Goal: Information Seeking & Learning: Learn about a topic

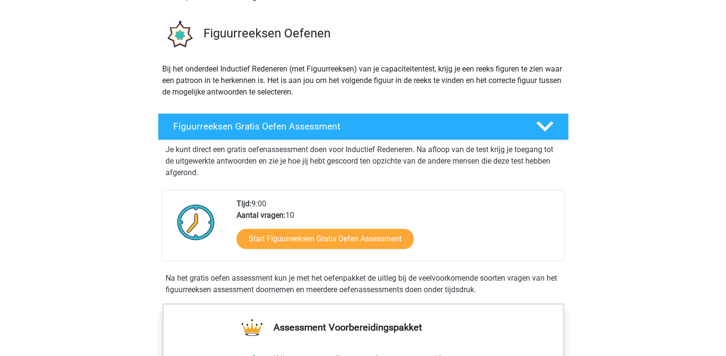
scroll to position [58, 0]
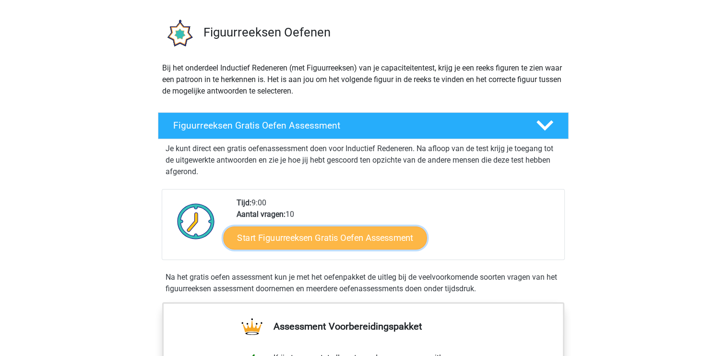
click at [305, 243] on link "Start Figuurreeksen Gratis Oefen Assessment" at bounding box center [324, 237] width 203 height 23
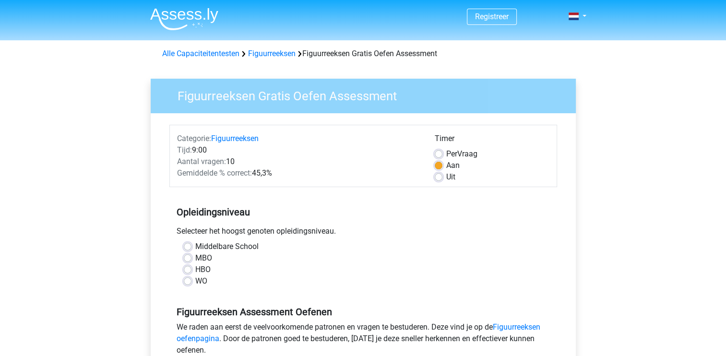
click at [195, 268] on label "HBO" at bounding box center [202, 270] width 15 height 12
click at [188, 268] on input "HBO" at bounding box center [188, 269] width 8 height 10
radio input "true"
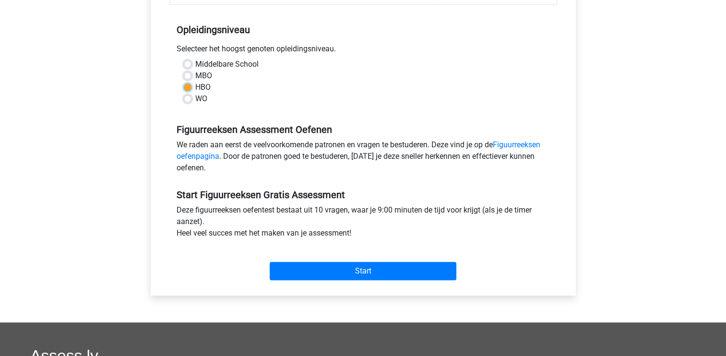
scroll to position [198, 0]
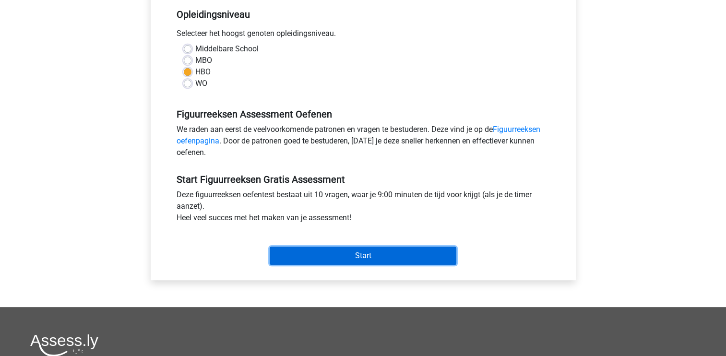
click at [380, 255] on input "Start" at bounding box center [363, 256] width 187 height 18
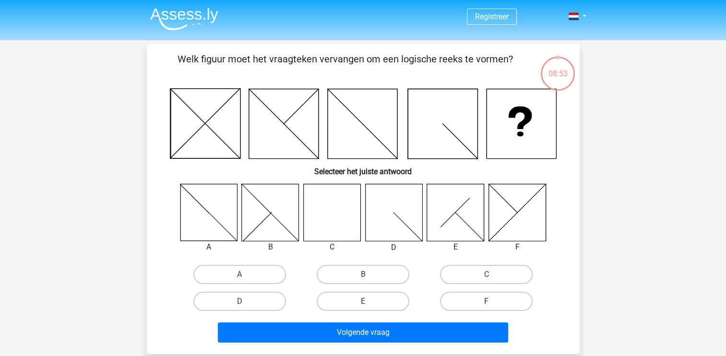
click at [334, 217] on icon at bounding box center [331, 212] width 57 height 57
click at [499, 270] on label "C" at bounding box center [486, 274] width 93 height 19
click at [493, 274] on input "C" at bounding box center [490, 277] width 6 height 6
radio input "true"
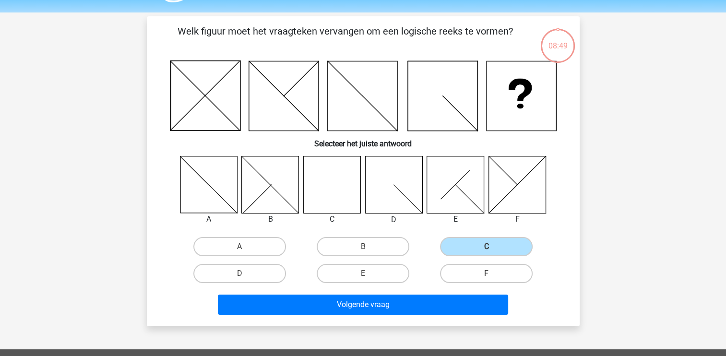
scroll to position [45, 0]
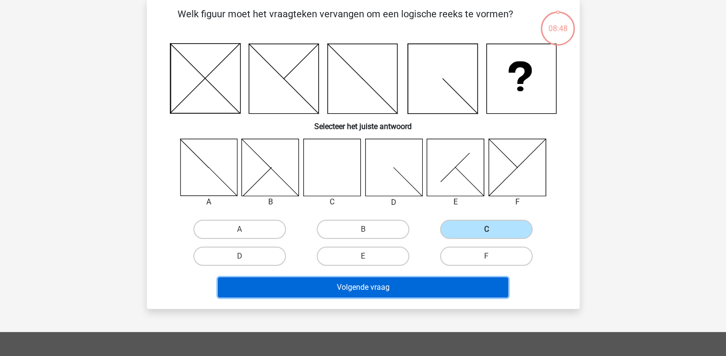
click at [428, 288] on button "Volgende vraag" at bounding box center [363, 287] width 290 height 20
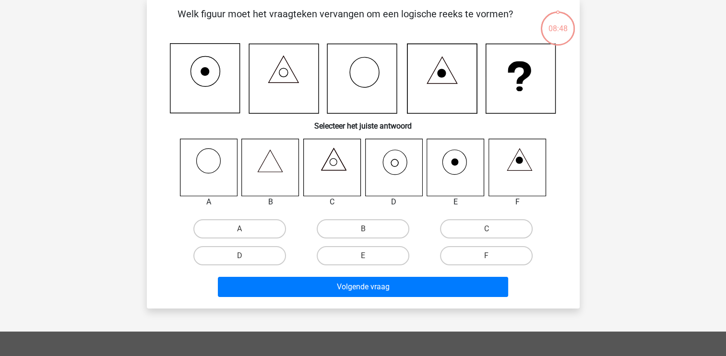
scroll to position [44, 0]
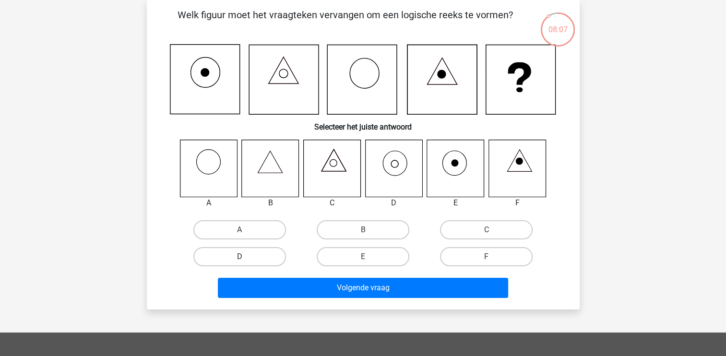
click at [269, 255] on label "D" at bounding box center [239, 256] width 93 height 19
click at [246, 257] on input "D" at bounding box center [242, 260] width 6 height 6
radio input "true"
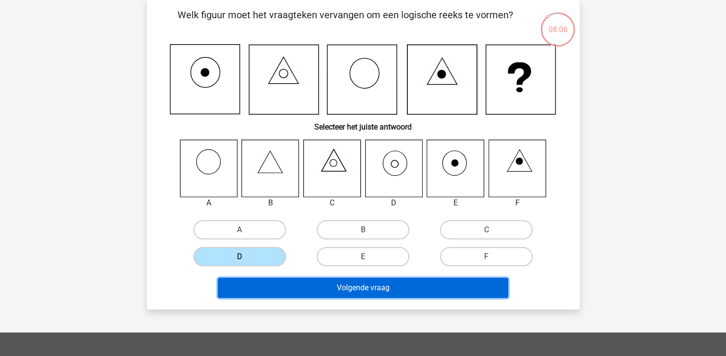
click at [382, 293] on button "Volgende vraag" at bounding box center [363, 288] width 290 height 20
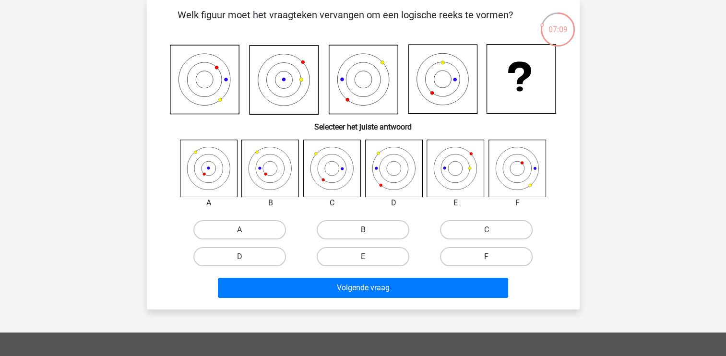
click at [355, 226] on label "B" at bounding box center [363, 229] width 93 height 19
click at [363, 230] on input "B" at bounding box center [366, 233] width 6 height 6
radio input "true"
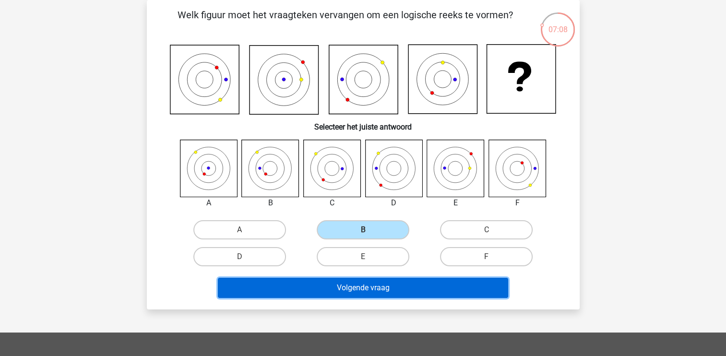
click at [350, 295] on button "Volgende vraag" at bounding box center [363, 288] width 290 height 20
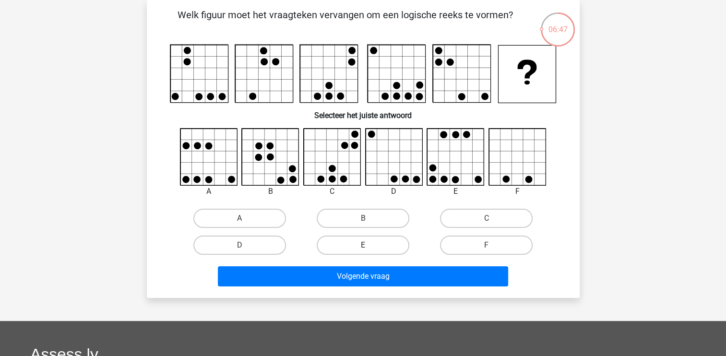
click at [390, 242] on label "E" at bounding box center [363, 245] width 93 height 19
click at [369, 245] on input "E" at bounding box center [366, 248] width 6 height 6
radio input "true"
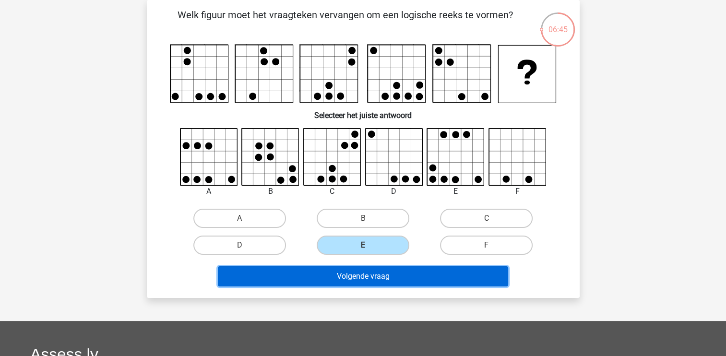
click at [395, 278] on button "Volgende vraag" at bounding box center [363, 276] width 290 height 20
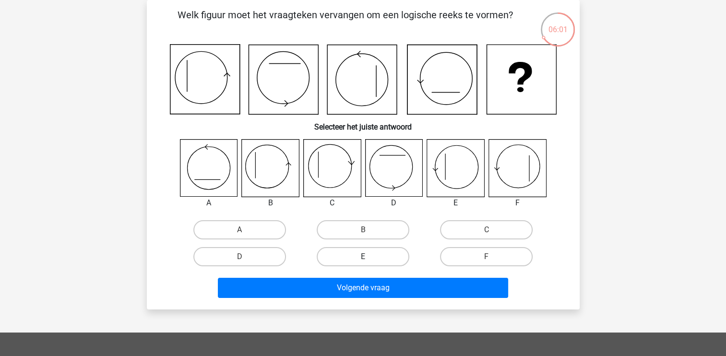
click at [357, 255] on label "E" at bounding box center [363, 256] width 93 height 19
click at [363, 257] on input "E" at bounding box center [366, 260] width 6 height 6
radio input "true"
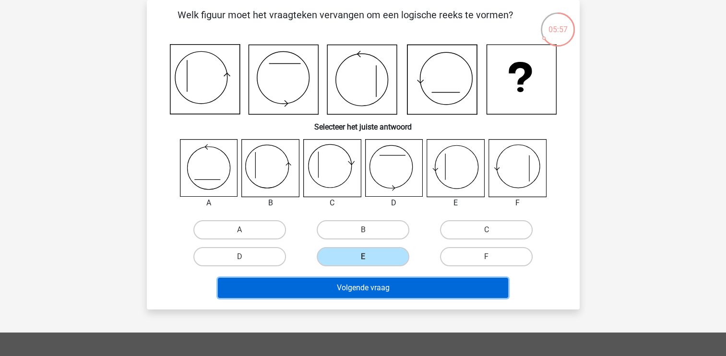
click at [351, 286] on button "Volgende vraag" at bounding box center [363, 288] width 290 height 20
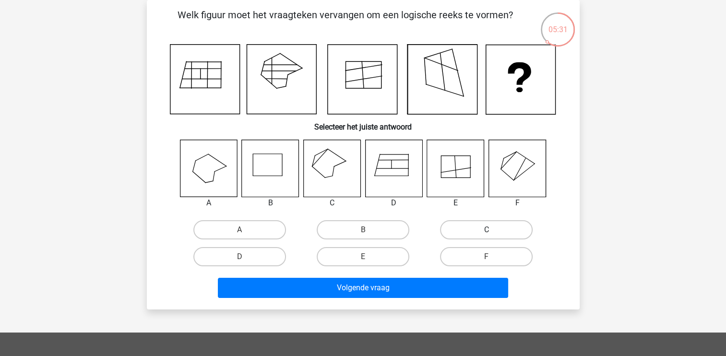
click at [470, 222] on label "C" at bounding box center [486, 229] width 93 height 19
click at [487, 230] on input "C" at bounding box center [490, 233] width 6 height 6
radio input "true"
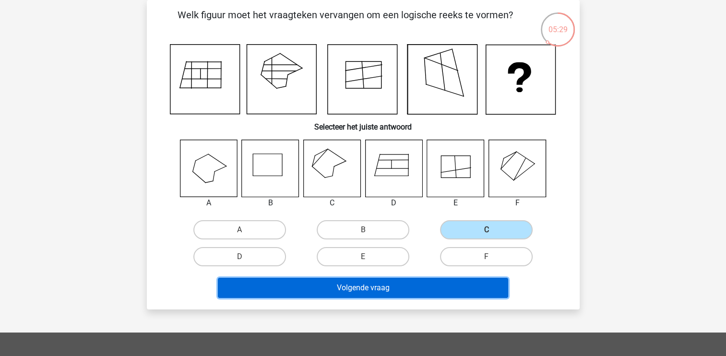
click at [414, 291] on button "Volgende vraag" at bounding box center [363, 288] width 290 height 20
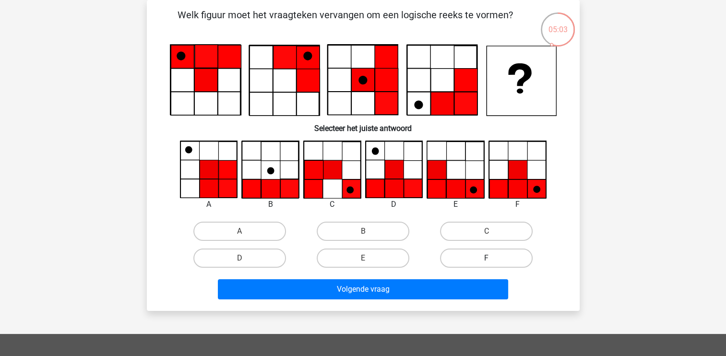
click at [484, 256] on label "F" at bounding box center [486, 258] width 93 height 19
click at [487, 258] on input "F" at bounding box center [490, 261] width 6 height 6
radio input "true"
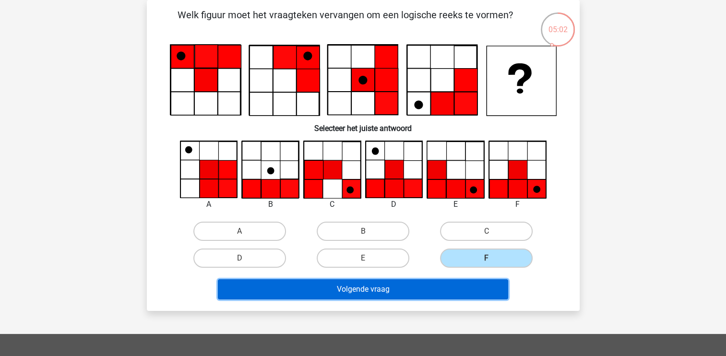
click at [449, 286] on button "Volgende vraag" at bounding box center [363, 289] width 290 height 20
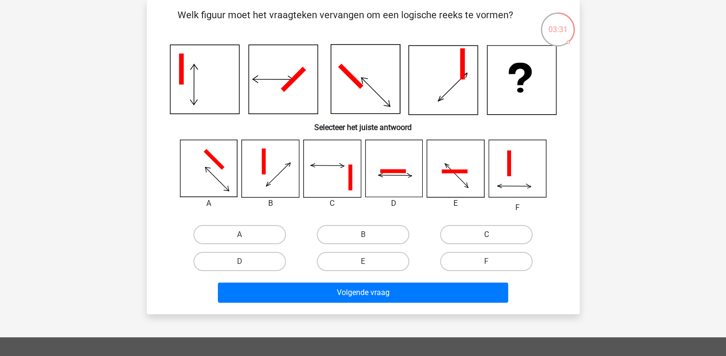
click at [509, 239] on label "C" at bounding box center [486, 234] width 93 height 19
click at [493, 239] on input "C" at bounding box center [490, 238] width 6 height 6
radio input "true"
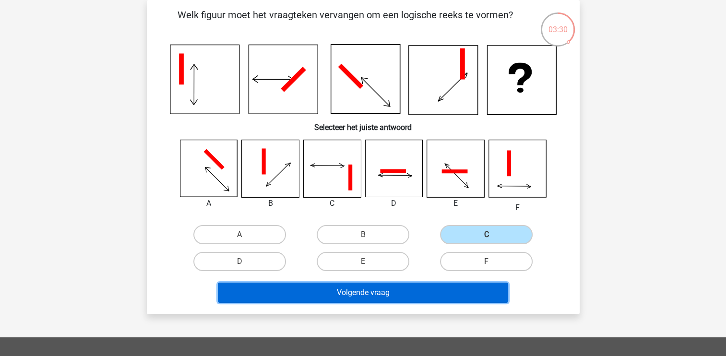
click at [425, 293] on button "Volgende vraag" at bounding box center [363, 293] width 290 height 20
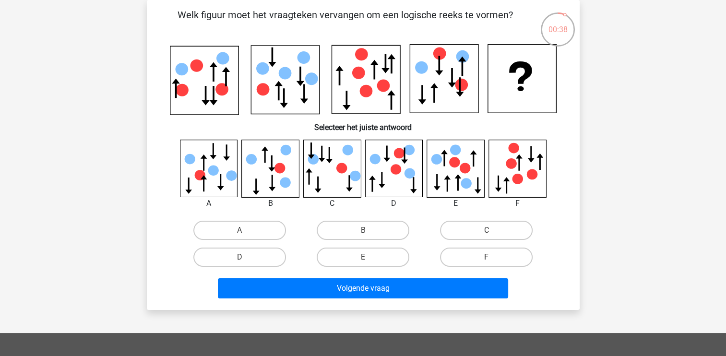
click at [288, 180] on icon at bounding box center [285, 182] width 11 height 11
click at [341, 226] on label "B" at bounding box center [363, 230] width 93 height 19
click at [363, 230] on input "B" at bounding box center [366, 233] width 6 height 6
radio input "true"
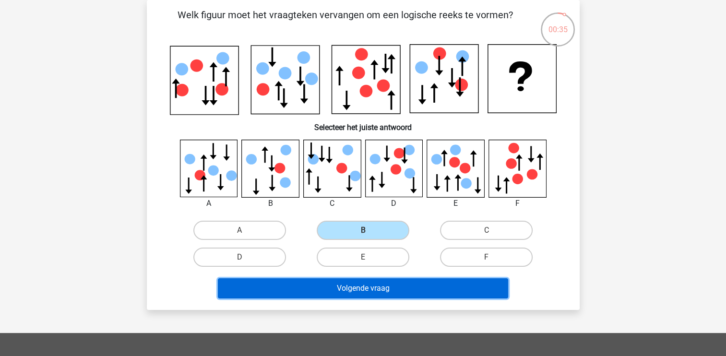
click at [370, 284] on button "Volgende vraag" at bounding box center [363, 288] width 290 height 20
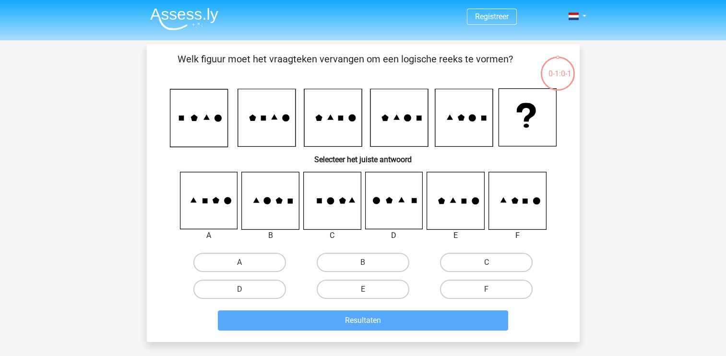
scroll to position [44, 0]
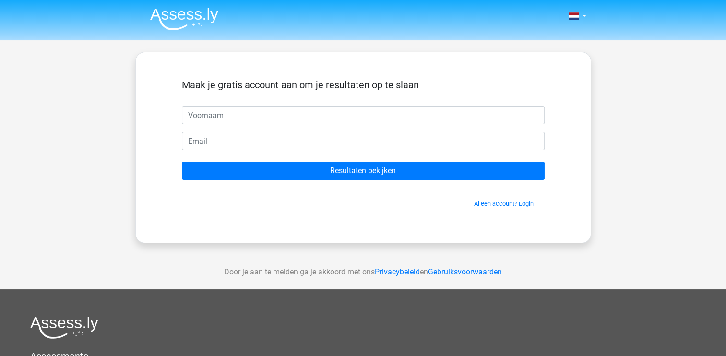
click at [324, 120] on input "text" at bounding box center [363, 115] width 363 height 18
type input "[PERSON_NAME]"
type input "[PERSON_NAME][EMAIL_ADDRESS][DOMAIN_NAME]"
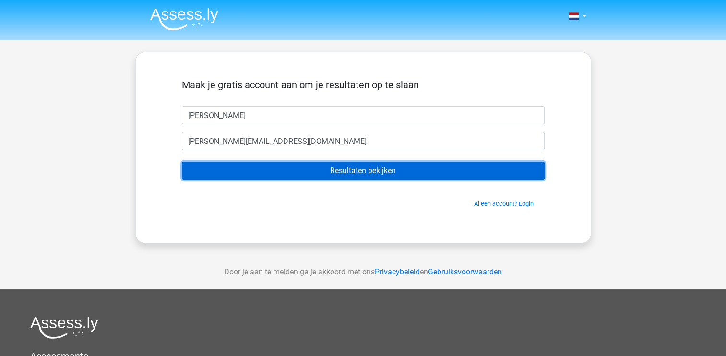
click at [309, 171] on input "Resultaten bekijken" at bounding box center [363, 171] width 363 height 18
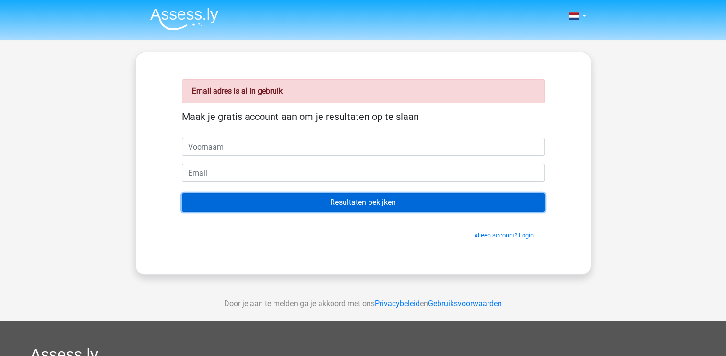
click at [390, 202] on input "Resultaten bekijken" at bounding box center [363, 202] width 363 height 18
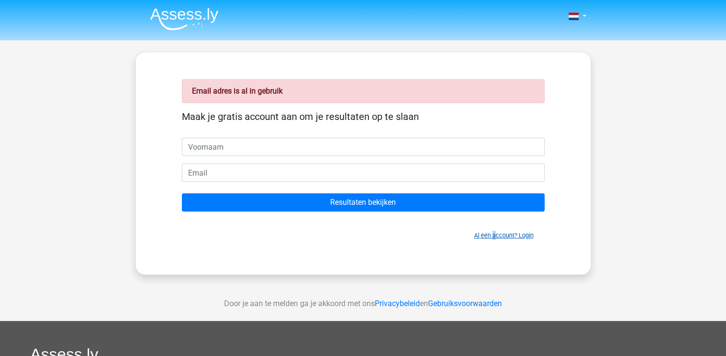
drag, startPoint x: 491, startPoint y: 239, endPoint x: 497, endPoint y: 235, distance: 6.5
click at [497, 235] on span "Al een account? Login" at bounding box center [363, 235] width 355 height 9
click at [497, 235] on link "Al een account? Login" at bounding box center [503, 235] width 59 height 7
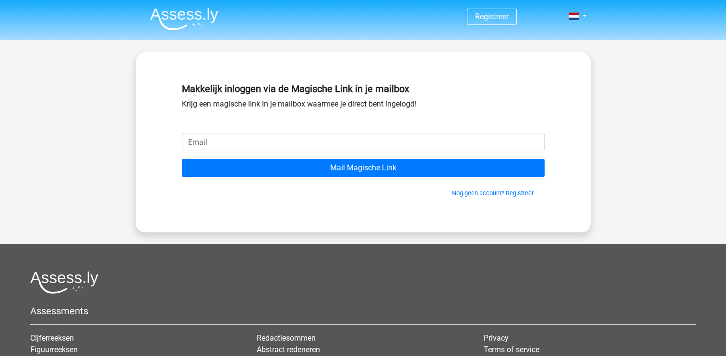
click at [352, 144] on input "email" at bounding box center [363, 142] width 363 height 18
type input "[PERSON_NAME][EMAIL_ADDRESS][DOMAIN_NAME]"
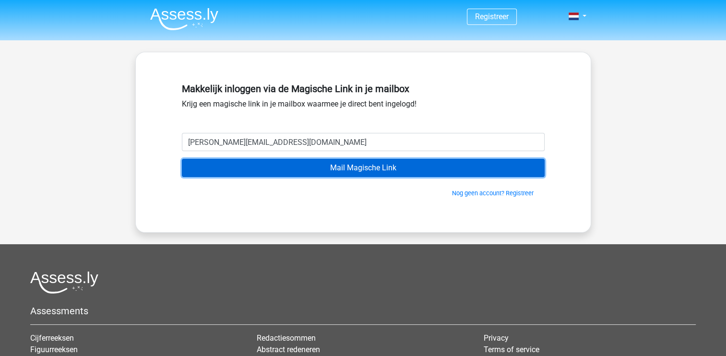
click at [358, 172] on input "Mail Magische Link" at bounding box center [363, 168] width 363 height 18
